Goal: Transaction & Acquisition: Book appointment/travel/reservation

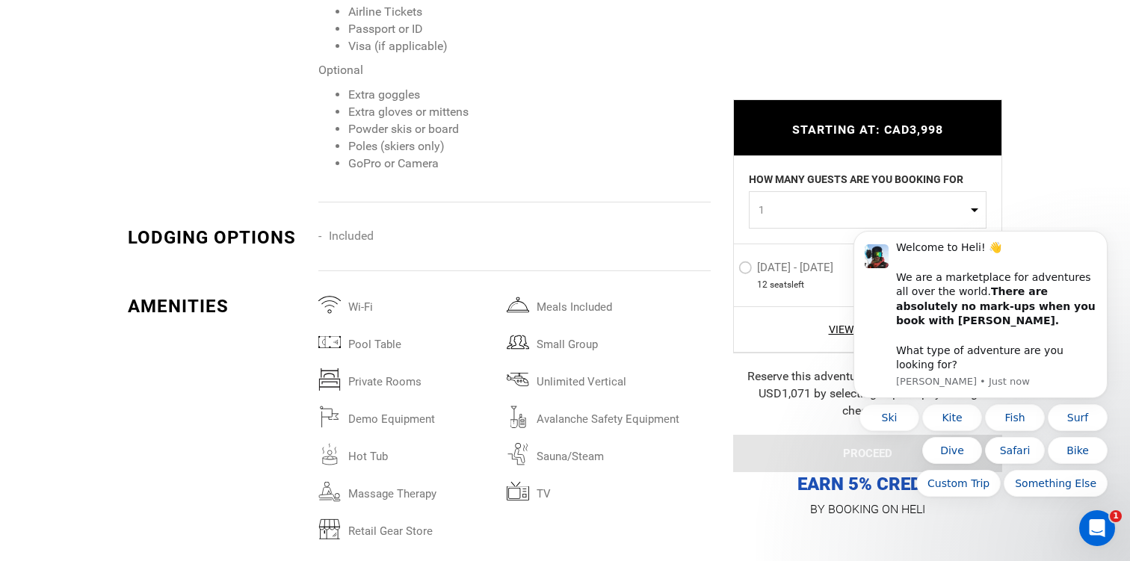
scroll to position [2805, 0]
click at [1103, 238] on icon "Dismiss notification" at bounding box center [1102, 235] width 5 height 5
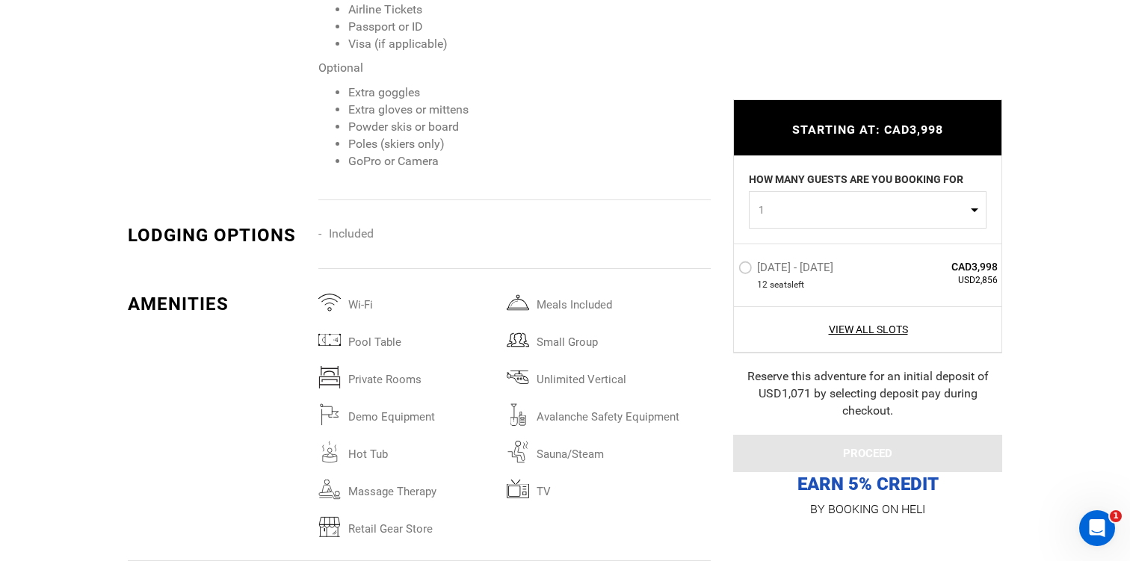
click at [746, 270] on label "[DATE] - [DATE]" at bounding box center [787, 270] width 99 height 18
click at [728, 270] on input "[DATE] - [DATE]" at bounding box center [728, 274] width 0 height 32
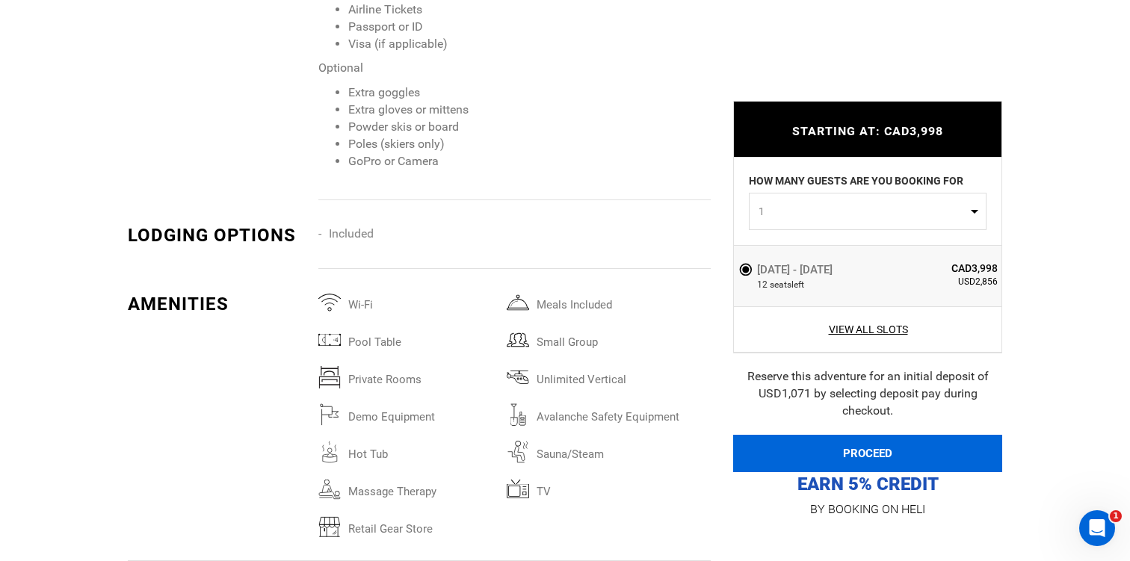
click at [780, 447] on button "PROCEED" at bounding box center [867, 453] width 269 height 37
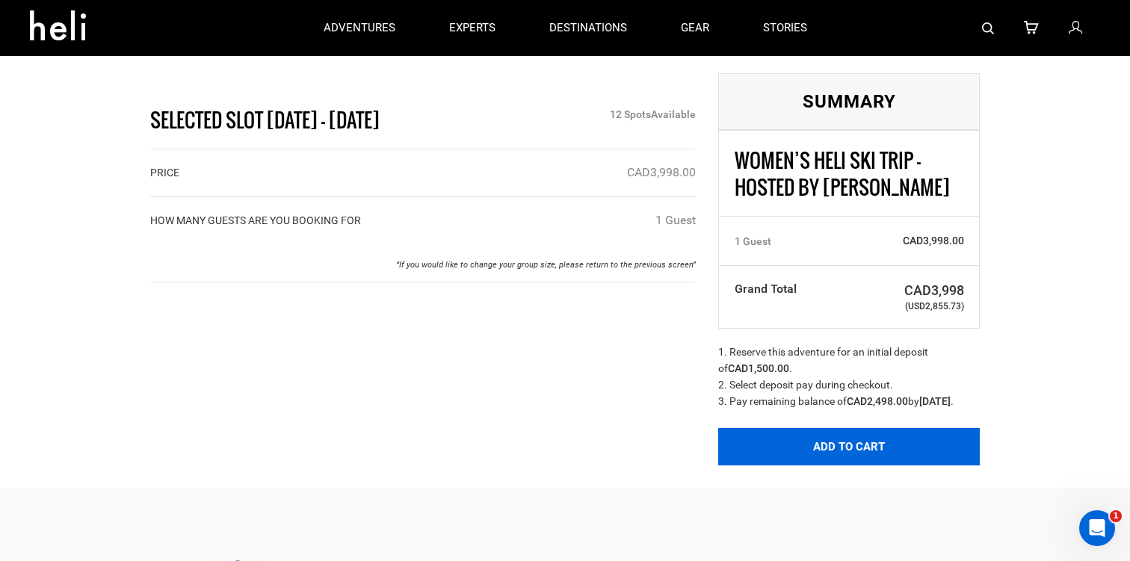
click at [757, 464] on button "Add to Cart" at bounding box center [848, 446] width 261 height 37
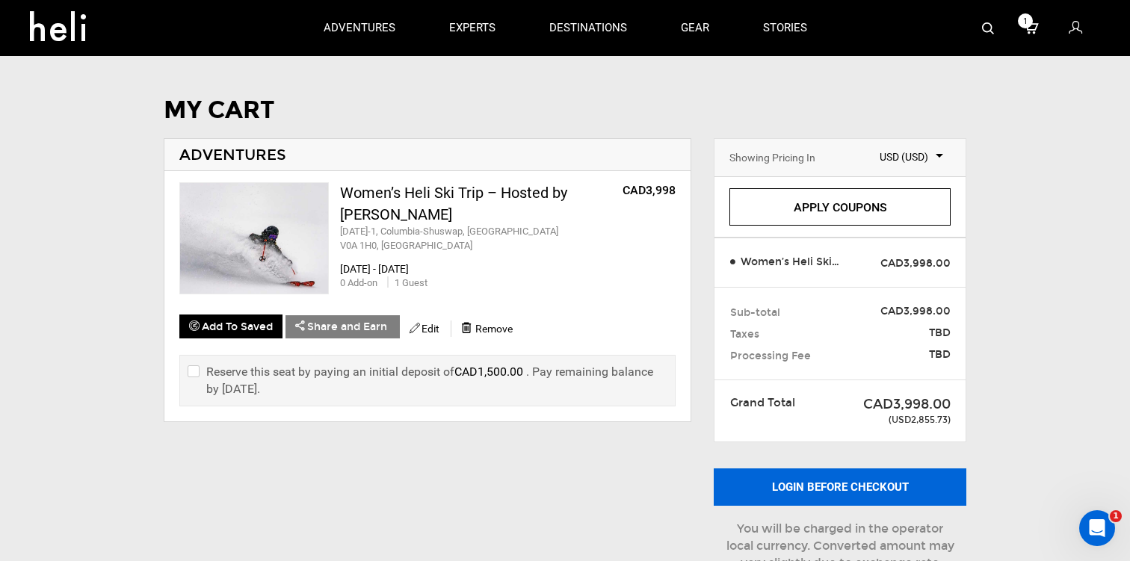
click at [770, 482] on button "Login before checkout" at bounding box center [839, 486] width 253 height 37
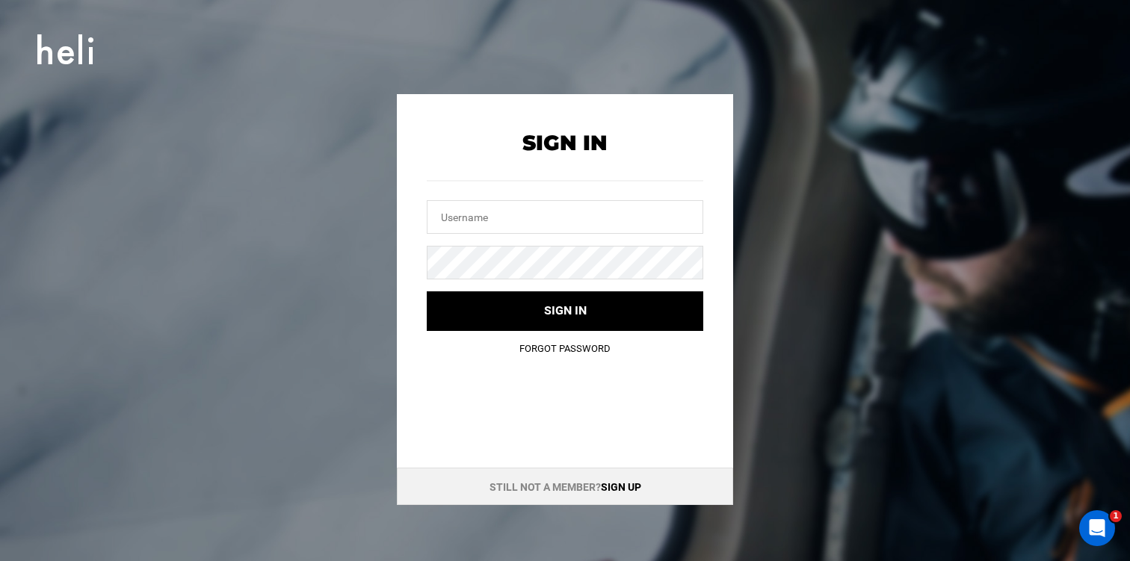
click at [572, 194] on div at bounding box center [565, 197] width 276 height 72
click at [557, 214] on input "text" at bounding box center [565, 217] width 276 height 34
click at [499, 230] on input "text" at bounding box center [565, 217] width 276 height 34
type input "[PERSON_NAME][EMAIL_ADDRESS][DOMAIN_NAME]"
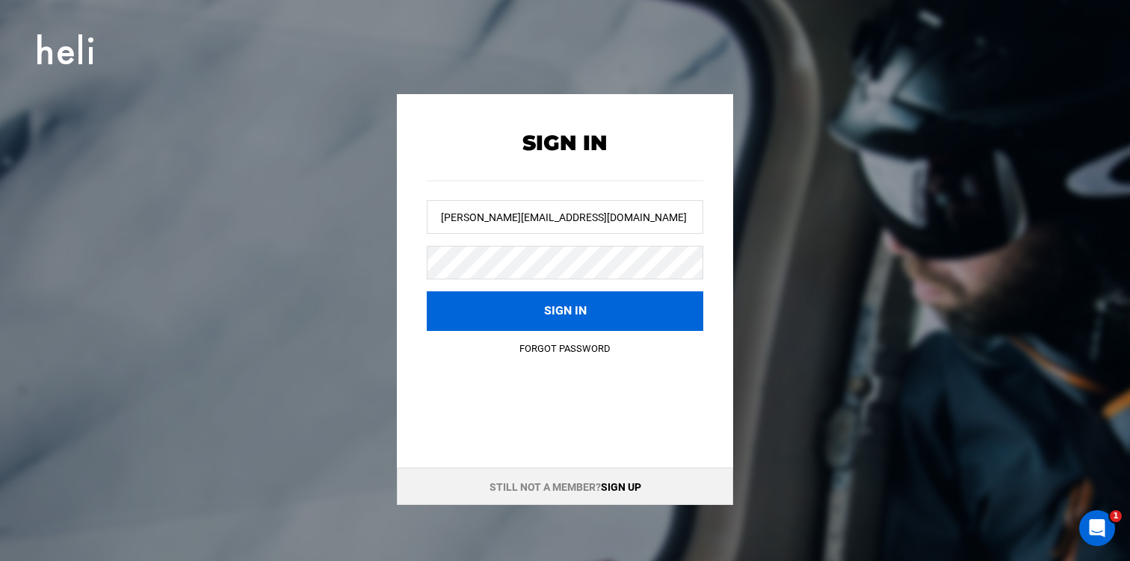
click at [515, 300] on button "Sign in" at bounding box center [565, 311] width 276 height 40
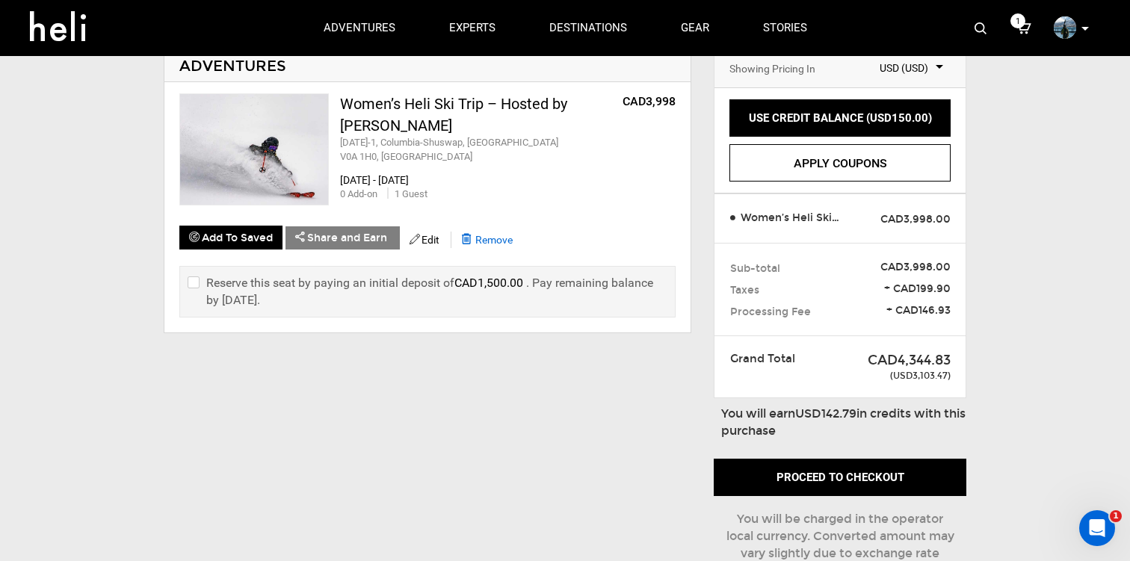
scroll to position [104, 0]
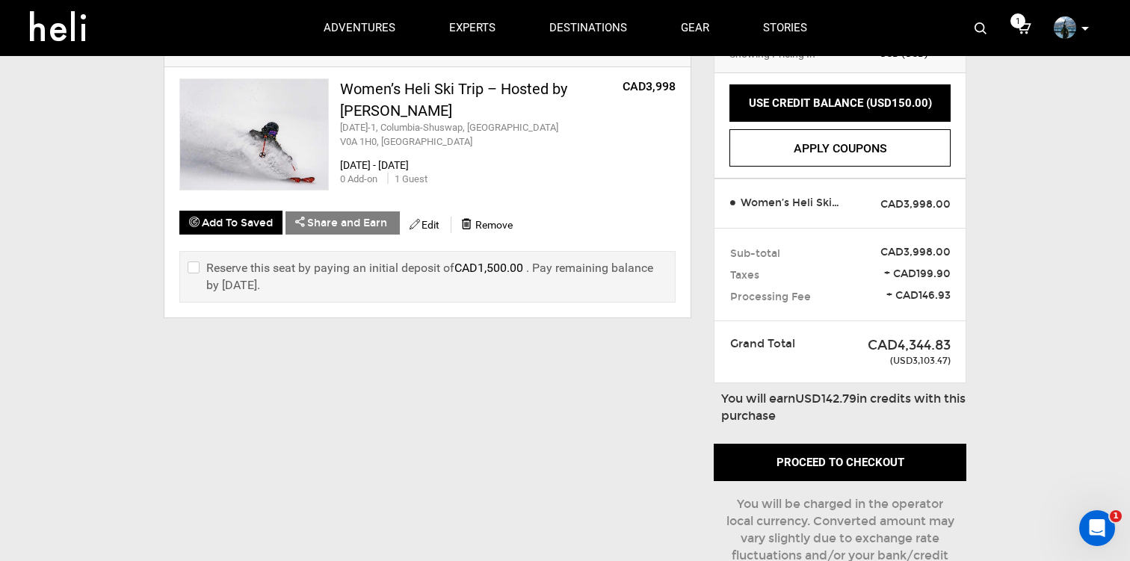
click at [335, 265] on label "Reserve this seat by paying an initial deposit of CAD1,500.00 . Pay remaining b…" at bounding box center [428, 276] width 480 height 34
click at [196, 259] on input "checkbox" at bounding box center [193, 276] width 10 height 35
checkbox input "true"
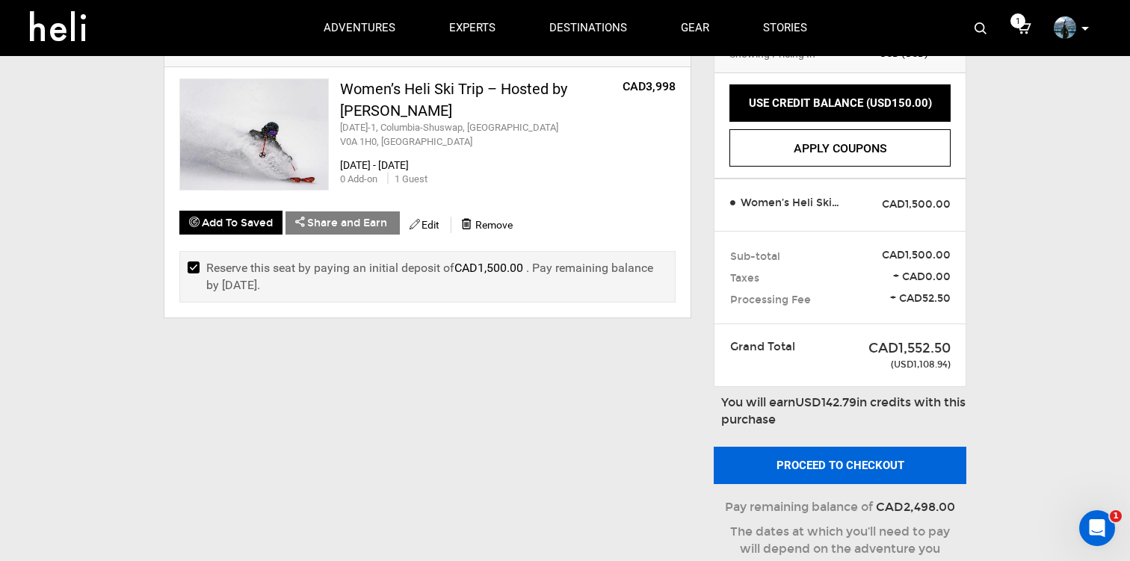
click at [778, 462] on button "Proceed to checkout" at bounding box center [839, 465] width 253 height 37
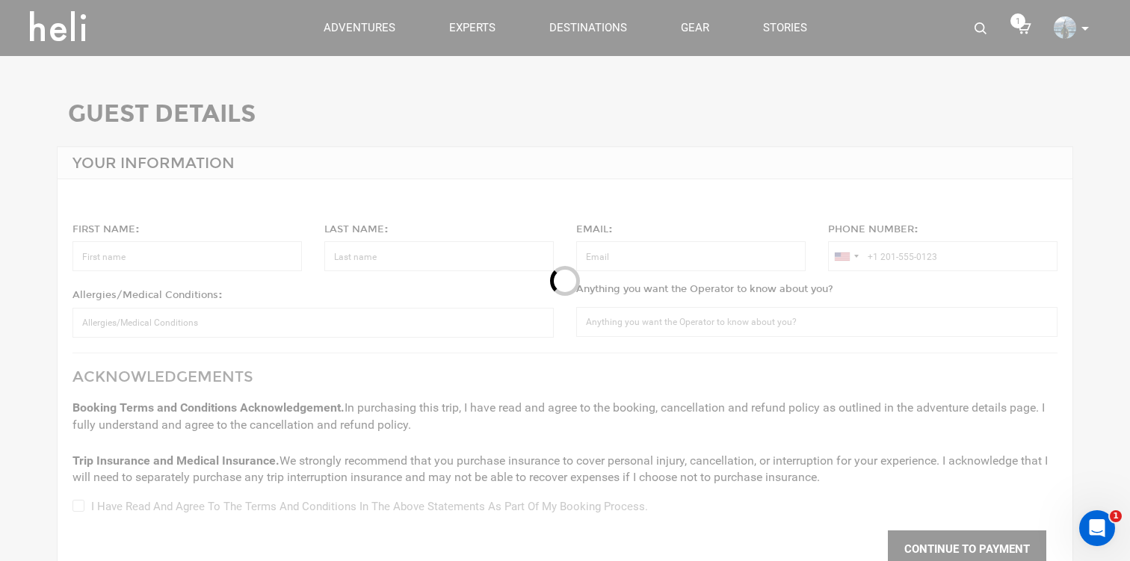
type input "[PERSON_NAME]"
type input "[PERSON_NAME][EMAIL_ADDRESS][DOMAIN_NAME]"
type input "[PHONE_NUMBER]"
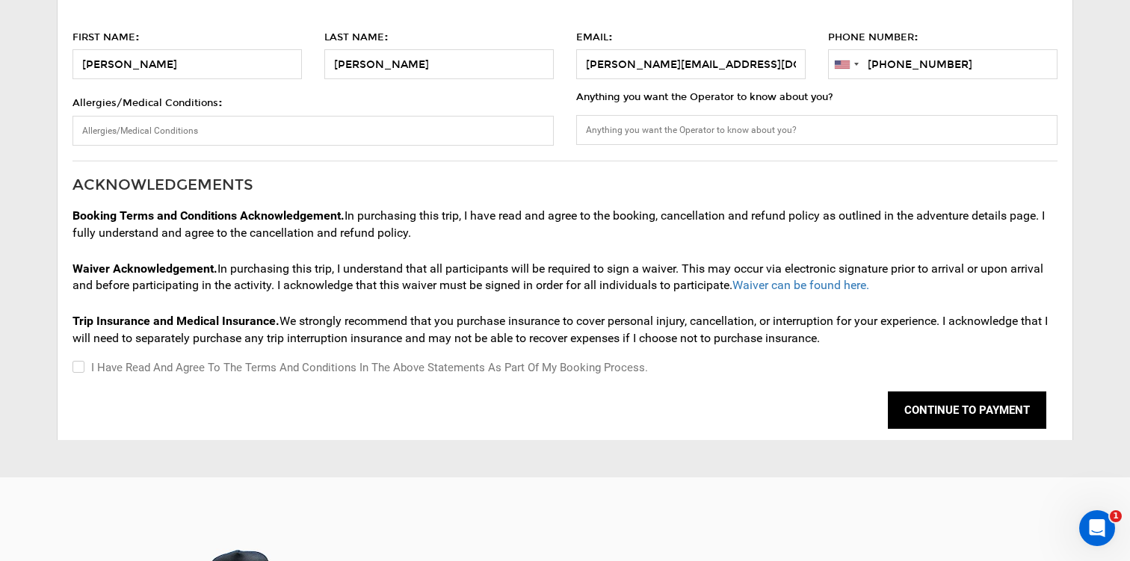
scroll to position [227, 0]
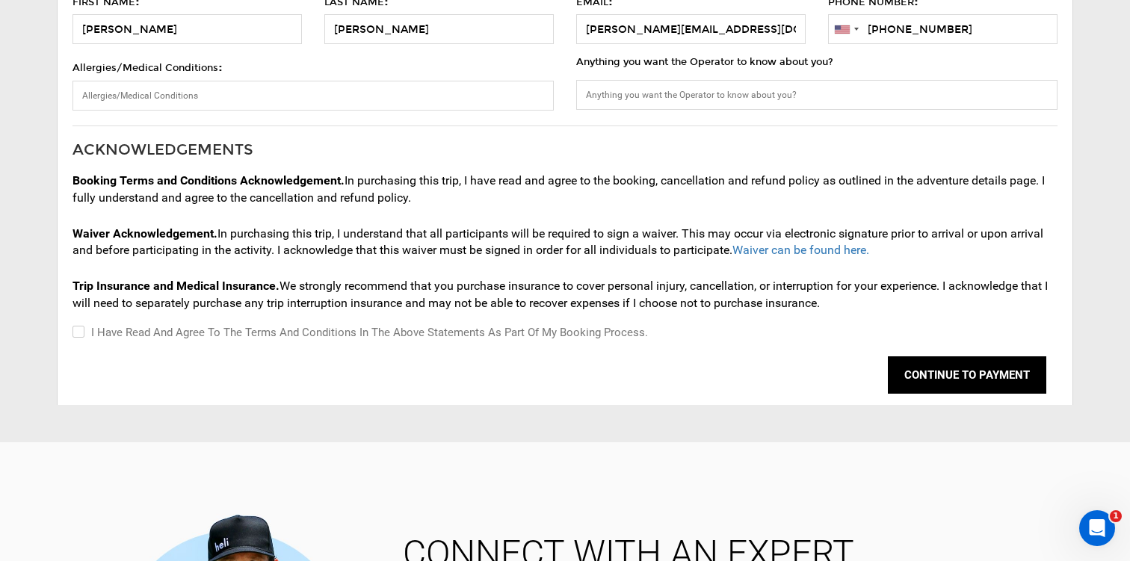
click at [306, 333] on label "I have read and agree to the terms and conditions in the above statements as pa…" at bounding box center [359, 332] width 575 height 18
click at [82, 333] on input "I have read and agree to the terms and conditions in the above statements as pa…" at bounding box center [77, 332] width 10 height 18
checkbox input "true"
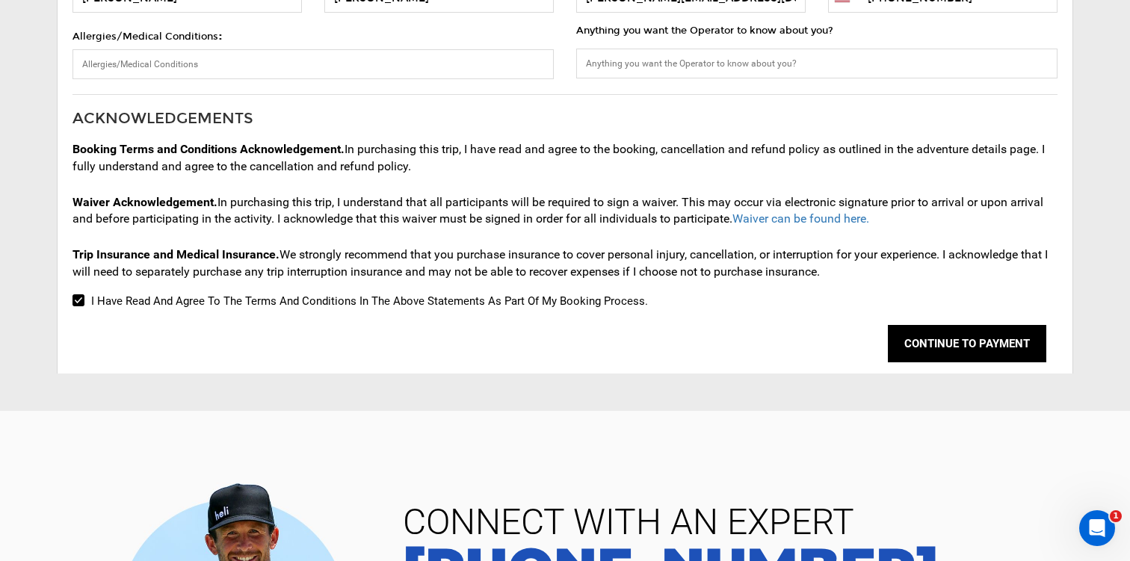
scroll to position [276, 0]
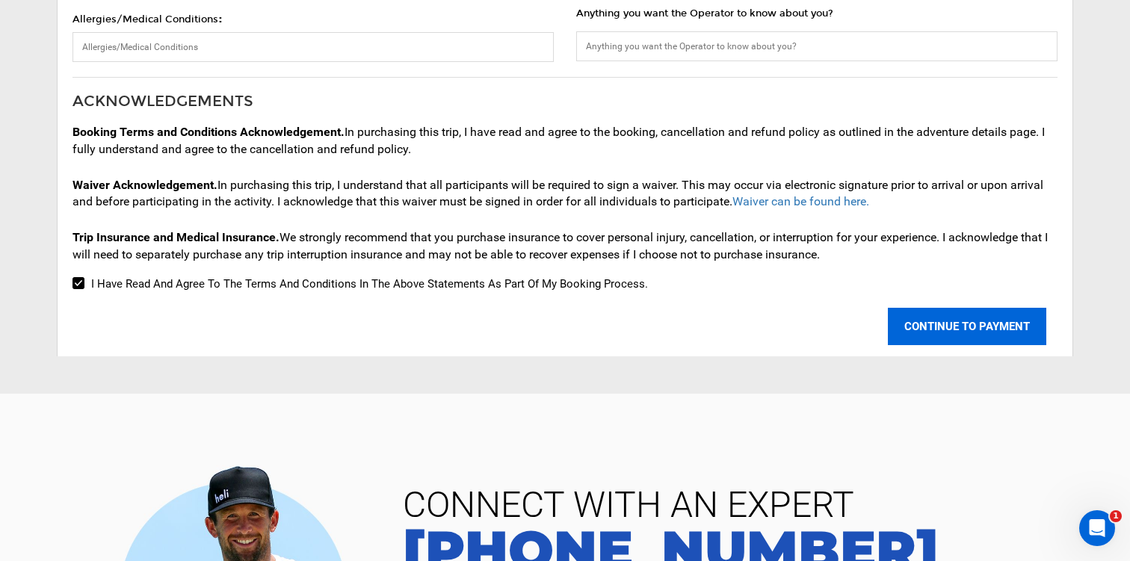
click at [911, 328] on button "CONTINUE TO PAYMENT" at bounding box center [967, 326] width 158 height 37
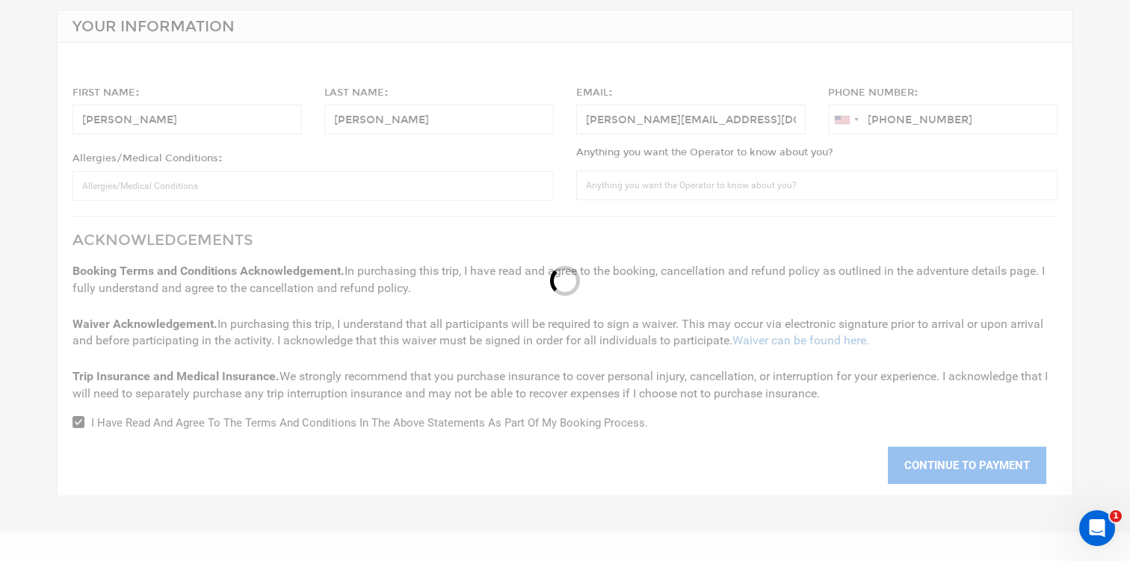
scroll to position [182, 0]
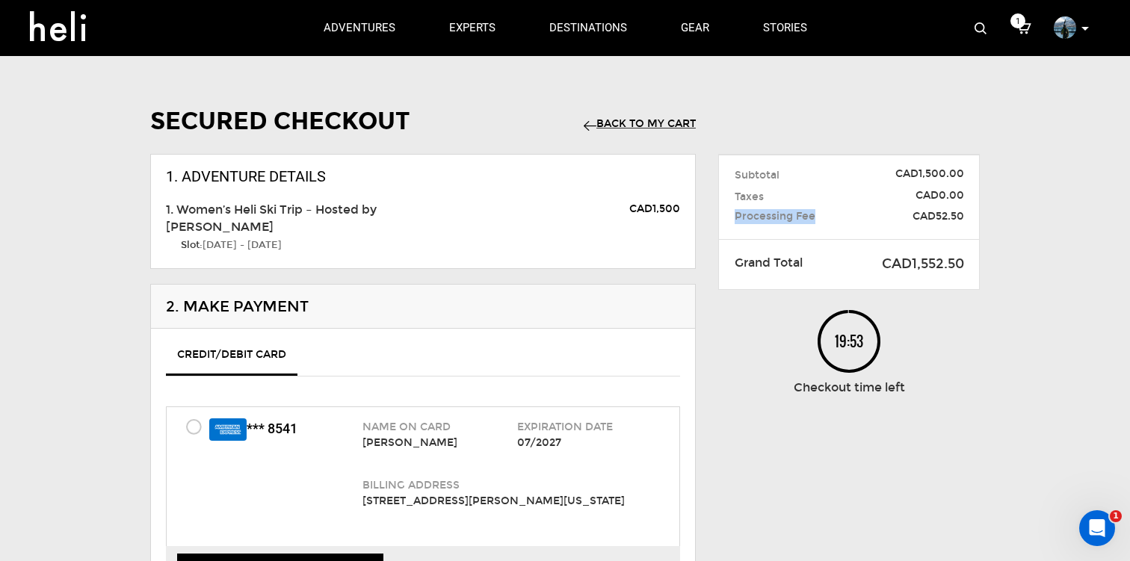
drag, startPoint x: 728, startPoint y: 219, endPoint x: 815, endPoint y: 221, distance: 87.4
click at [815, 220] on div "Processing Fee" at bounding box center [796, 216] width 147 height 15
drag, startPoint x: 960, startPoint y: 211, endPoint x: 924, endPoint y: 212, distance: 35.9
click at [924, 213] on span "CAD52.50" at bounding box center [923, 216] width 82 height 15
click at [663, 123] on link "Back to my Cart" at bounding box center [639, 123] width 112 height 13
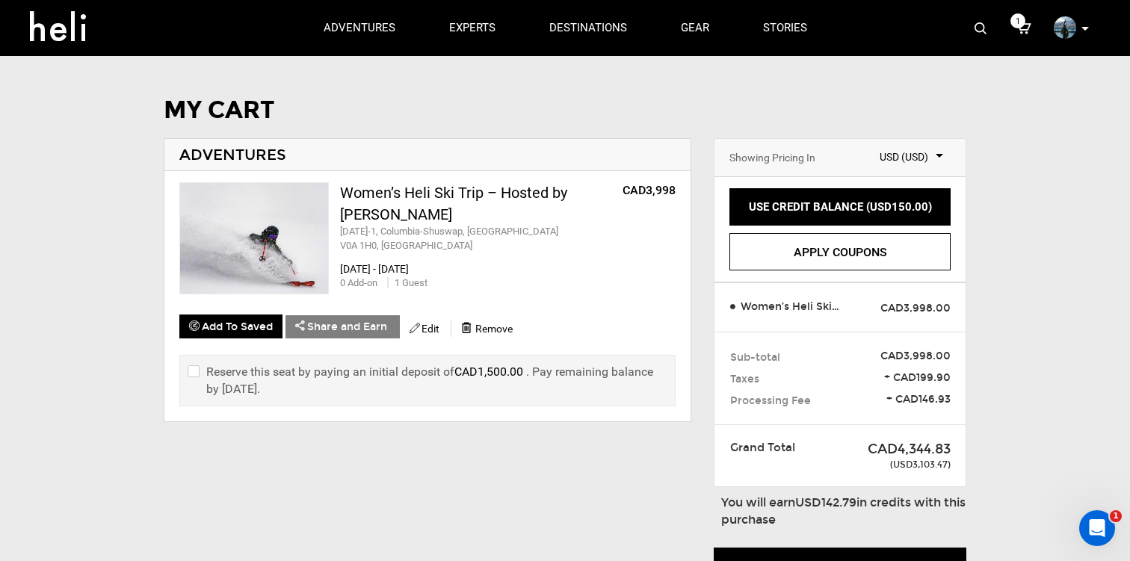
click at [214, 228] on img at bounding box center [254, 238] width 148 height 111
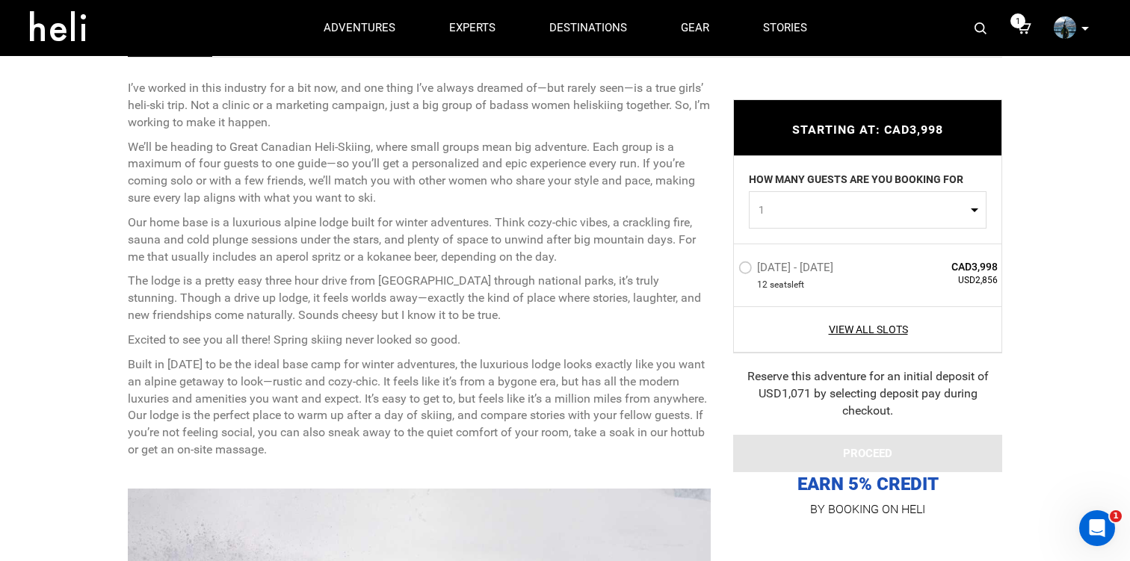
scroll to position [421, 0]
